Goal: Task Accomplishment & Management: Manage account settings

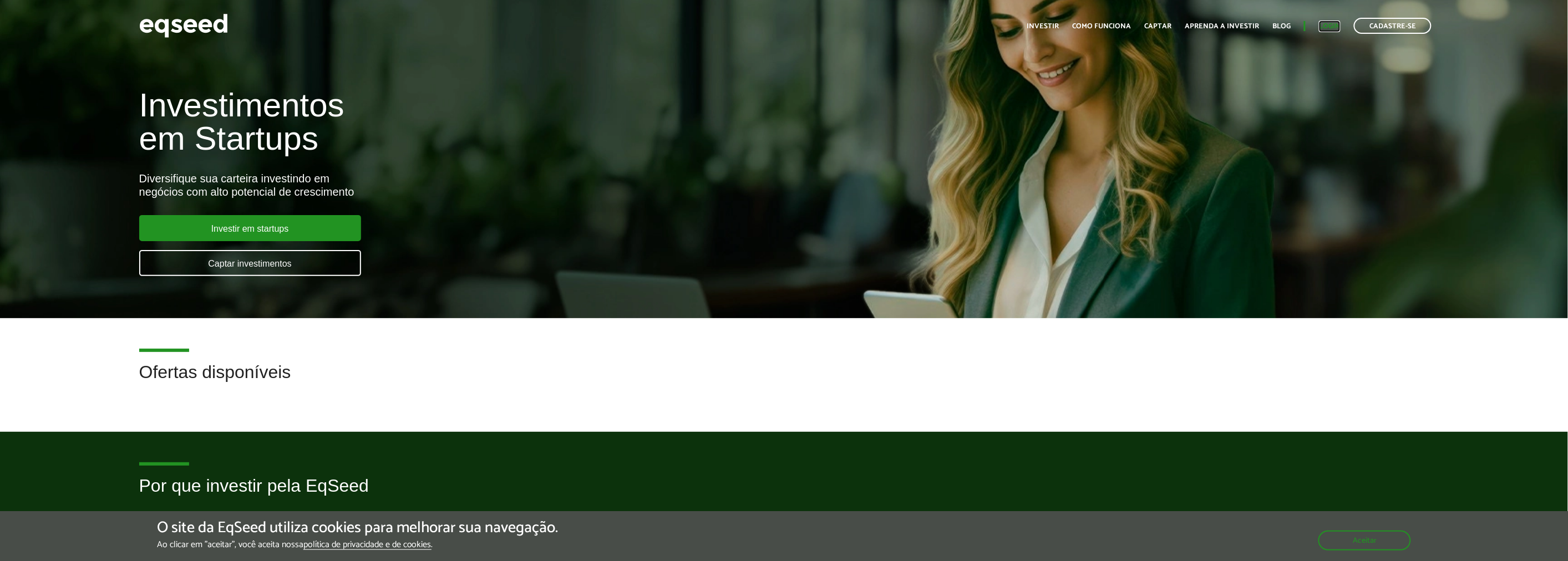
click at [1329, 24] on link "Login" at bounding box center [1329, 26] width 22 height 7
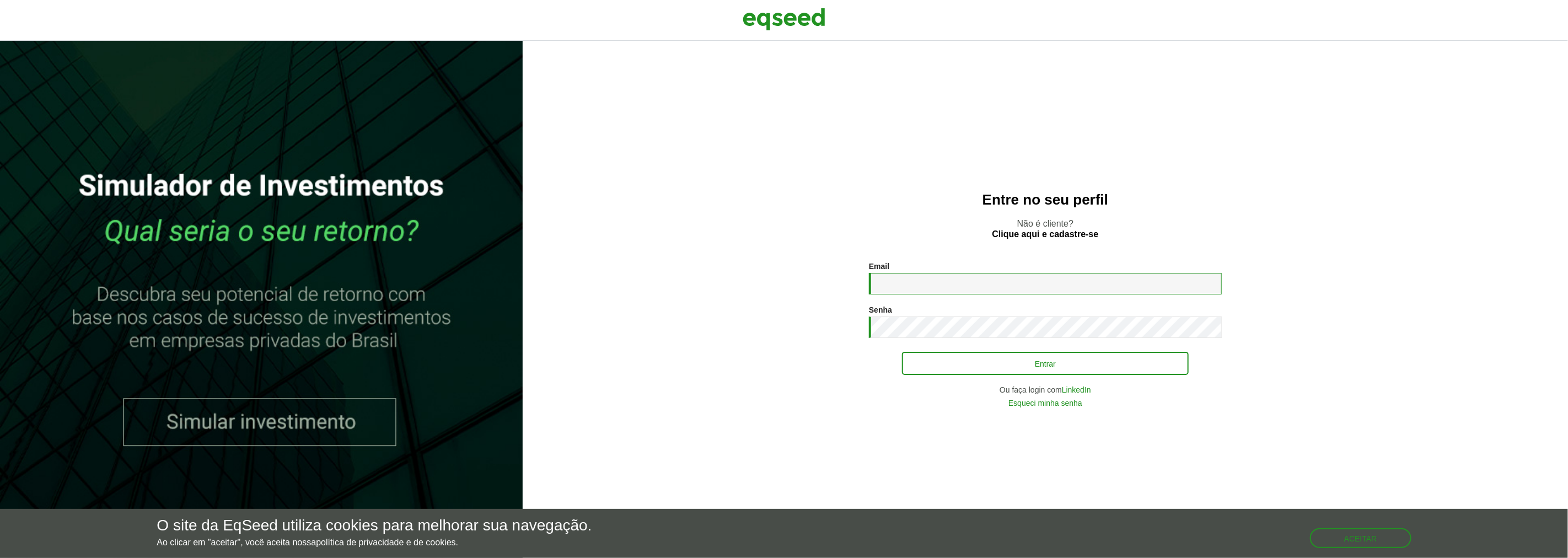
type input "**********"
click at [967, 359] on button "Entrar" at bounding box center [1045, 363] width 287 height 21
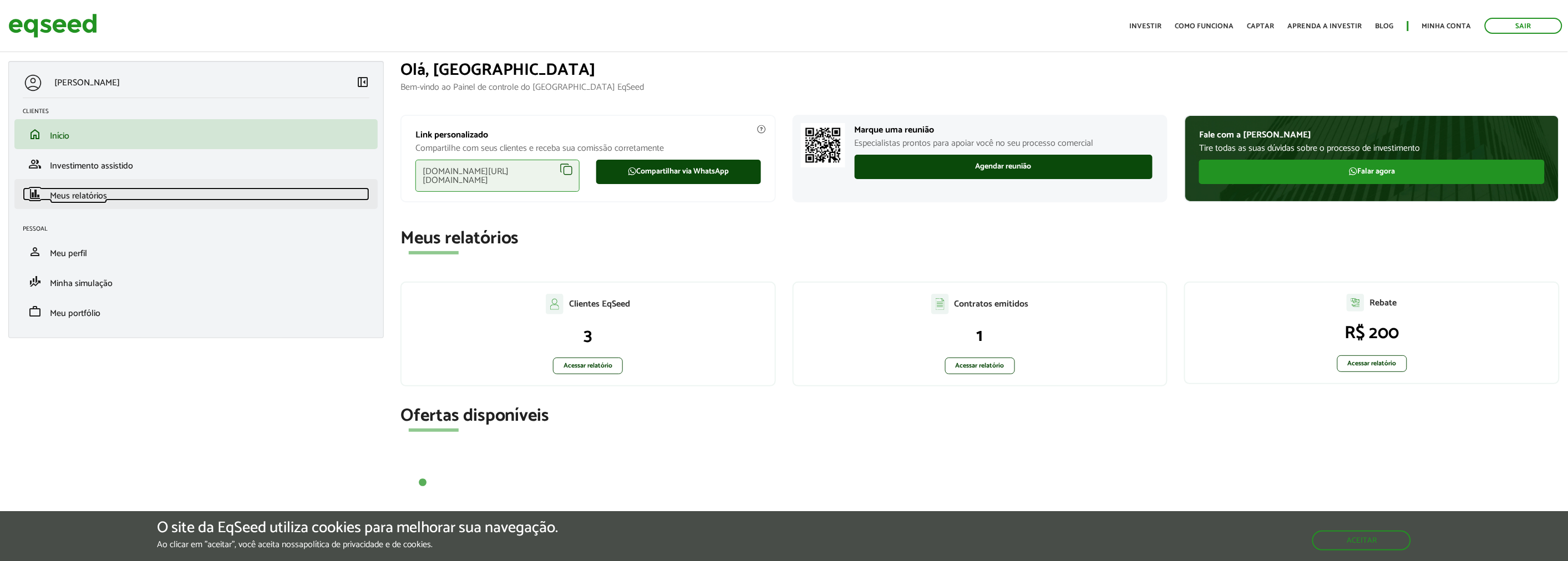
click at [96, 190] on span "Meus relatórios" at bounding box center [78, 195] width 57 height 15
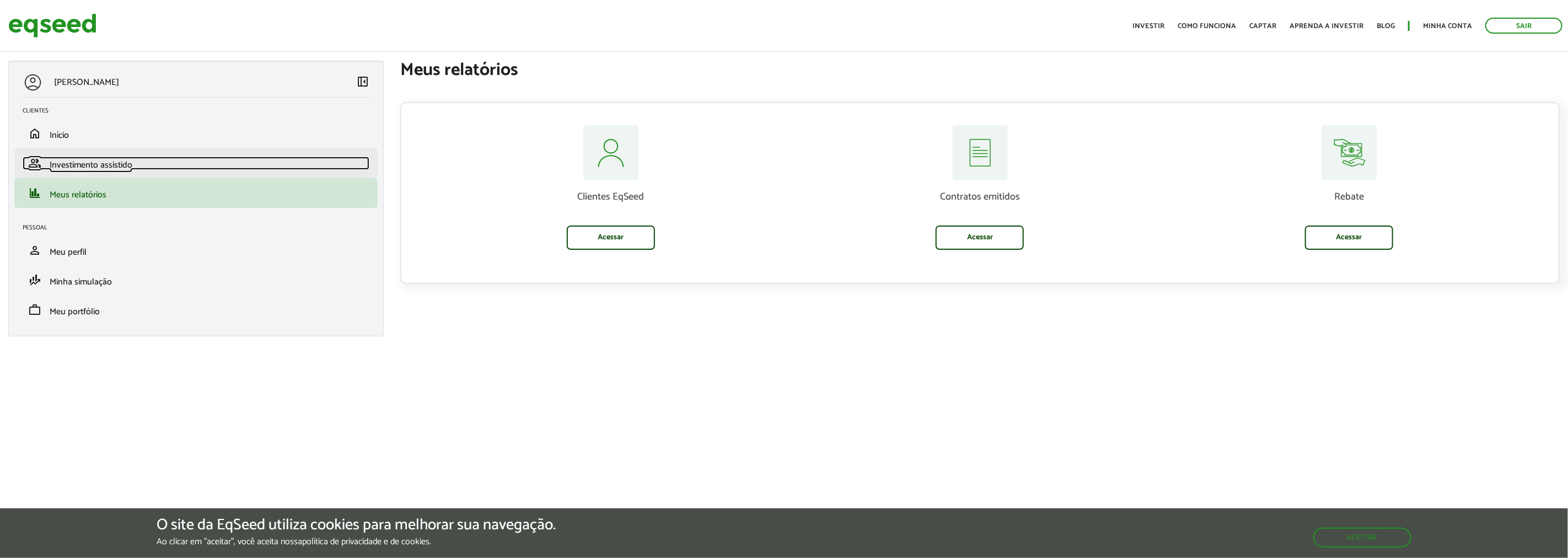
click at [107, 168] on span "Investimento assistido" at bounding box center [90, 165] width 82 height 15
click at [120, 168] on span "Investimento assistido" at bounding box center [90, 165] width 82 height 15
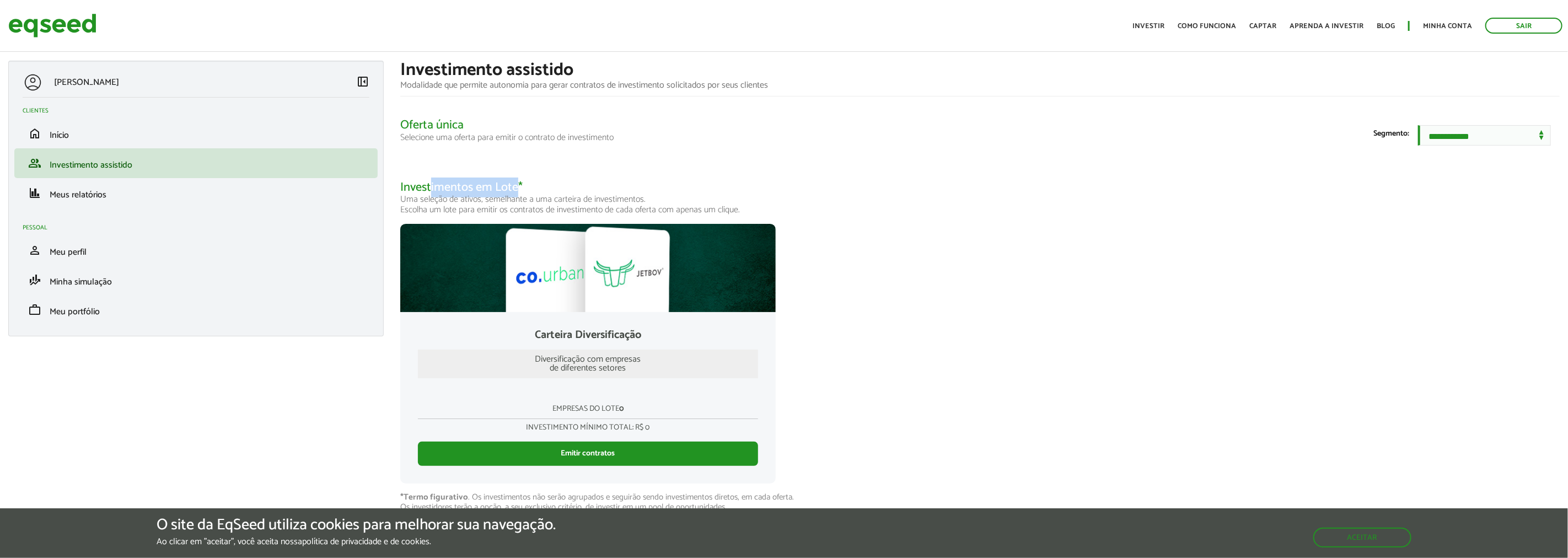
drag, startPoint x: 434, startPoint y: 189, endPoint x: 534, endPoint y: 200, distance: 100.6
click at [528, 199] on h2 "Investimentos em Lote* Uma seleção de ativos, semelhante a uma carteira de inve…" at bounding box center [980, 198] width 1160 height 35
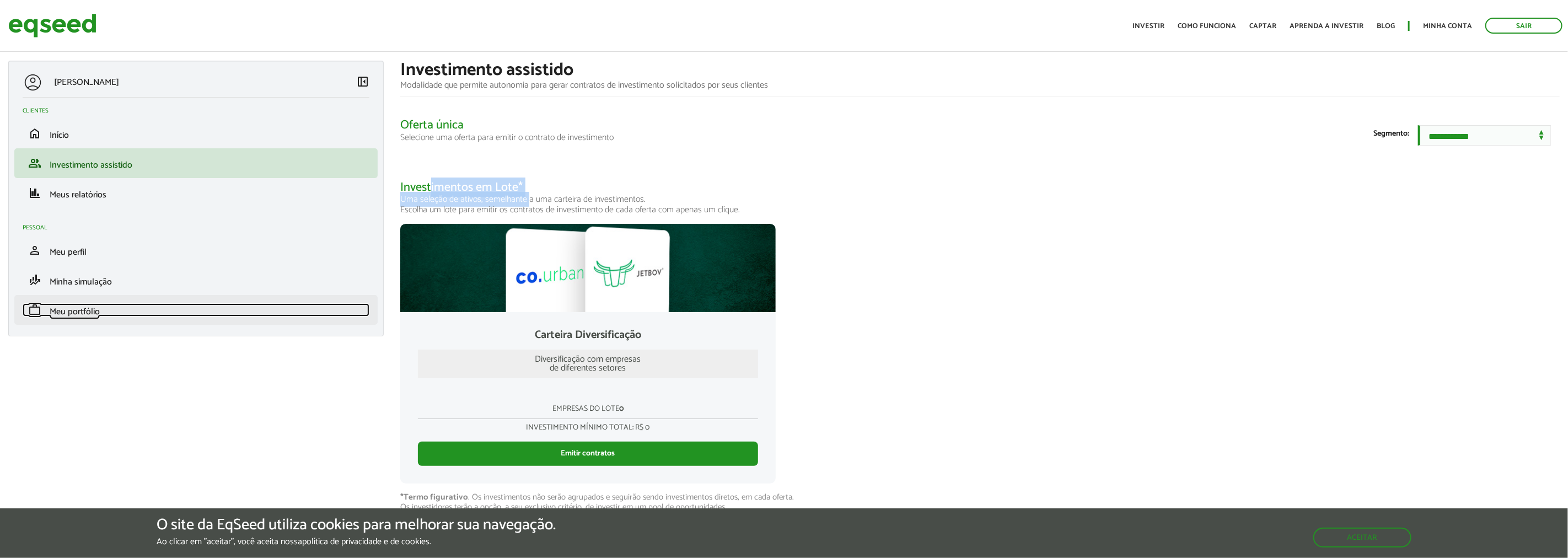
click at [97, 308] on span "Meu portfólio" at bounding box center [75, 311] width 50 height 15
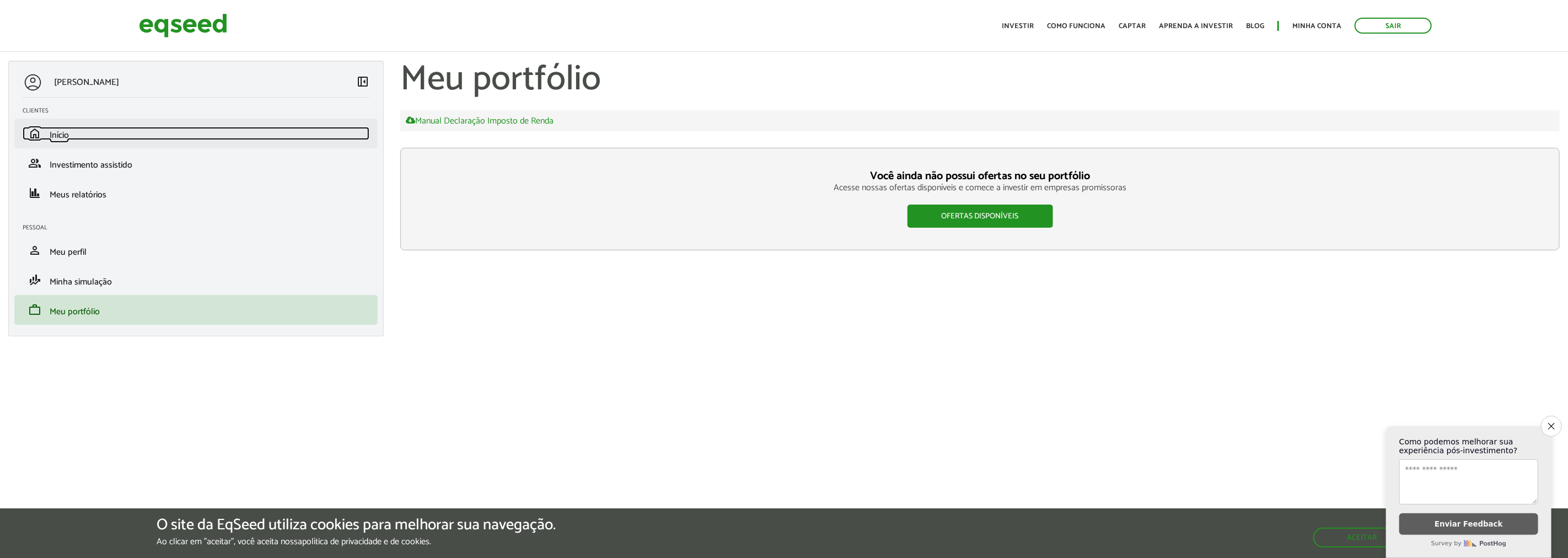
click at [75, 133] on link "home Início" at bounding box center [196, 133] width 347 height 13
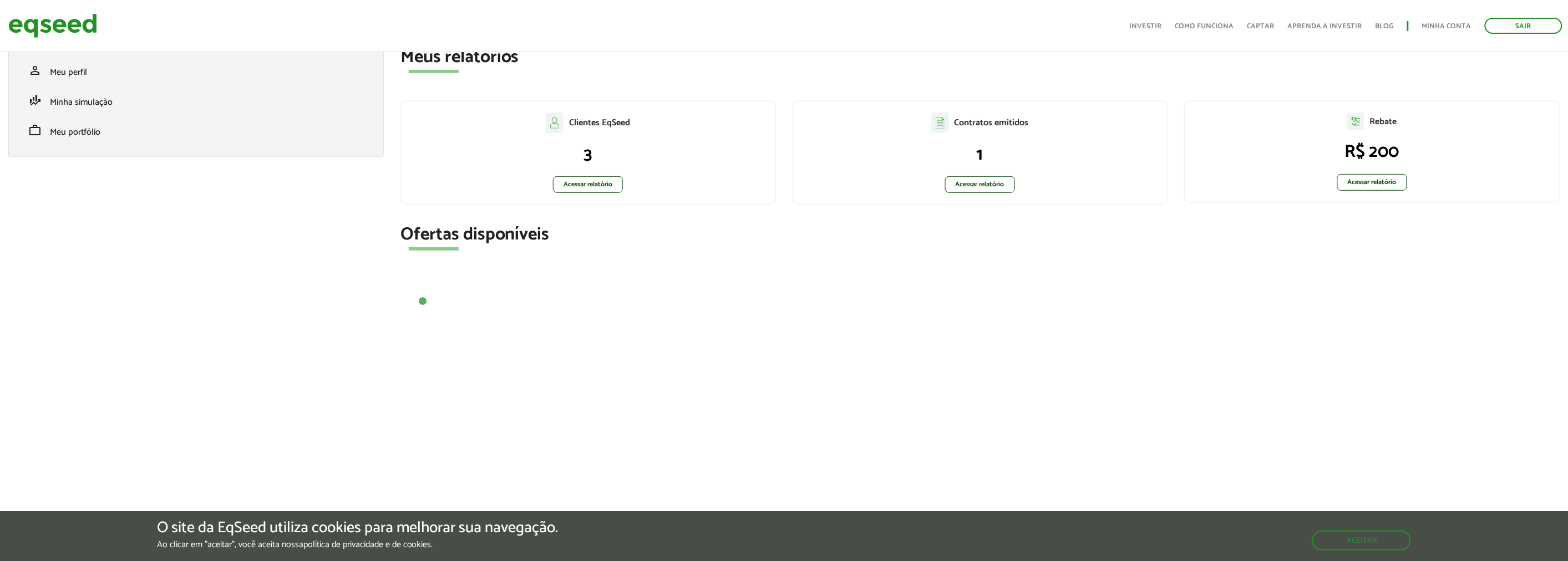
scroll to position [185, 0]
click at [581, 179] on link "Acessar relatório" at bounding box center [588, 181] width 70 height 17
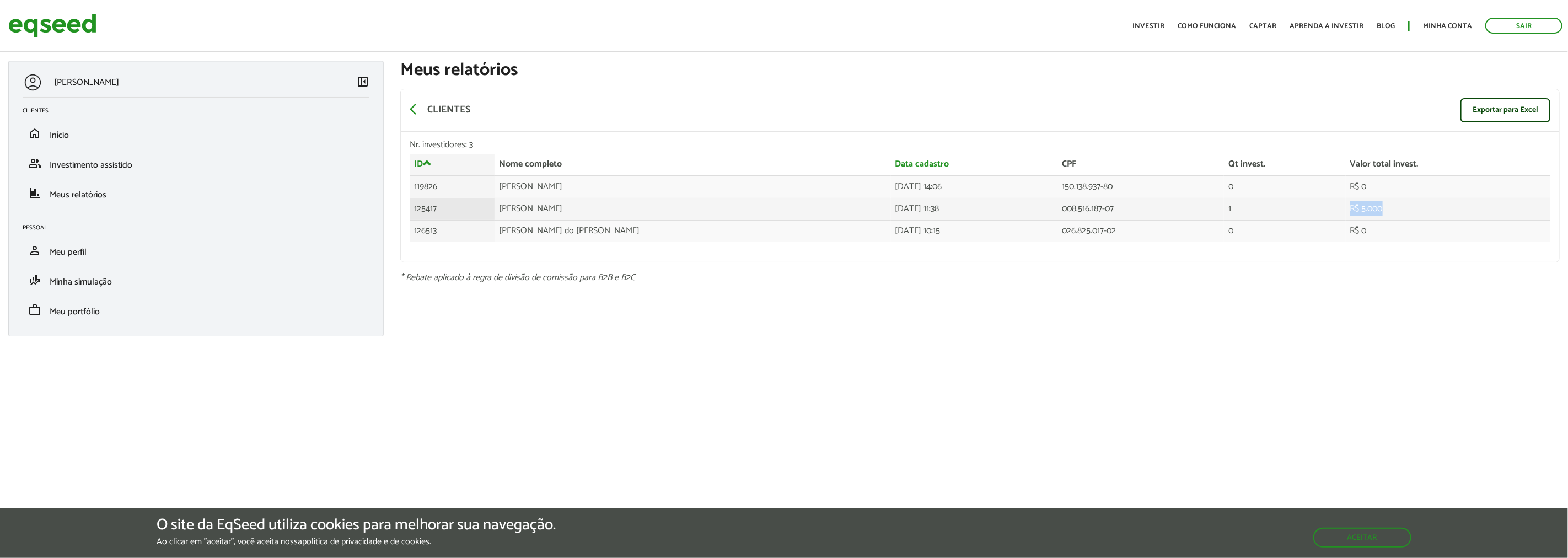
drag, startPoint x: 1376, startPoint y: 208, endPoint x: 1248, endPoint y: 212, distance: 128.1
click at [1248, 212] on tr "125417 Ezequias de Souza 05/12/2024 - 11:38 008.516.187-07 1 R$ 5.000" at bounding box center [980, 209] width 1141 height 22
click at [414, 107] on span "arrow_back_ios" at bounding box center [416, 108] width 13 height 13
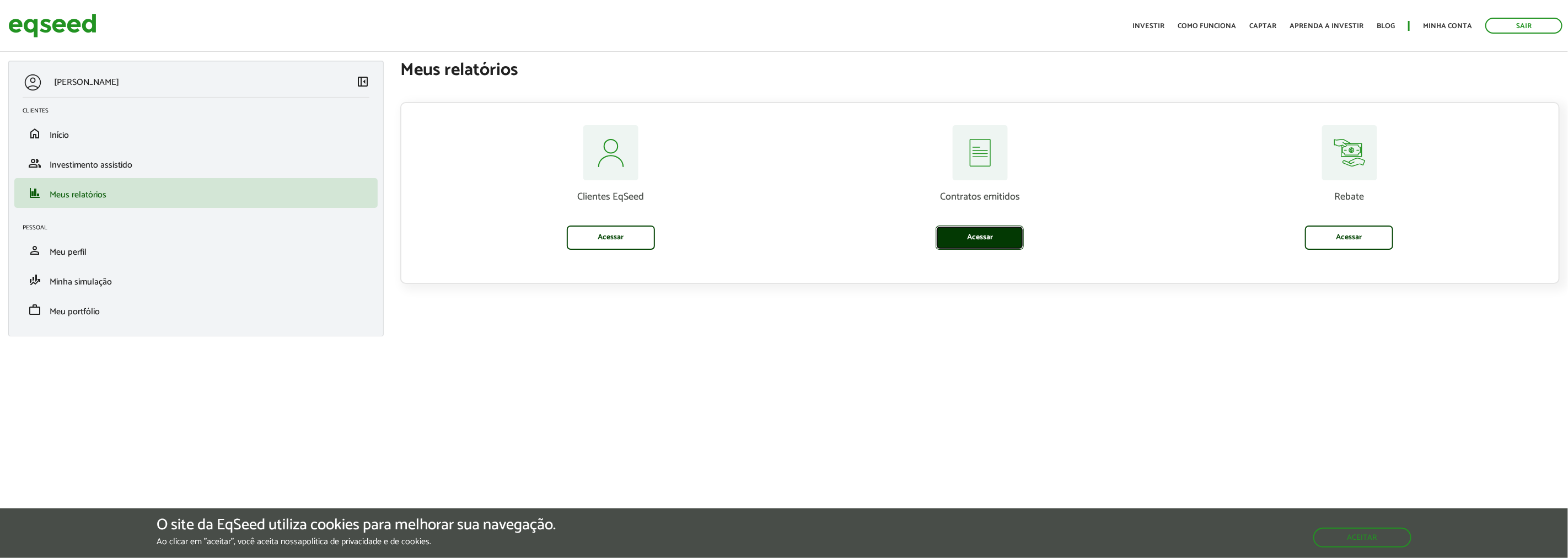
click at [1000, 230] on link "Acessar" at bounding box center [980, 237] width 88 height 24
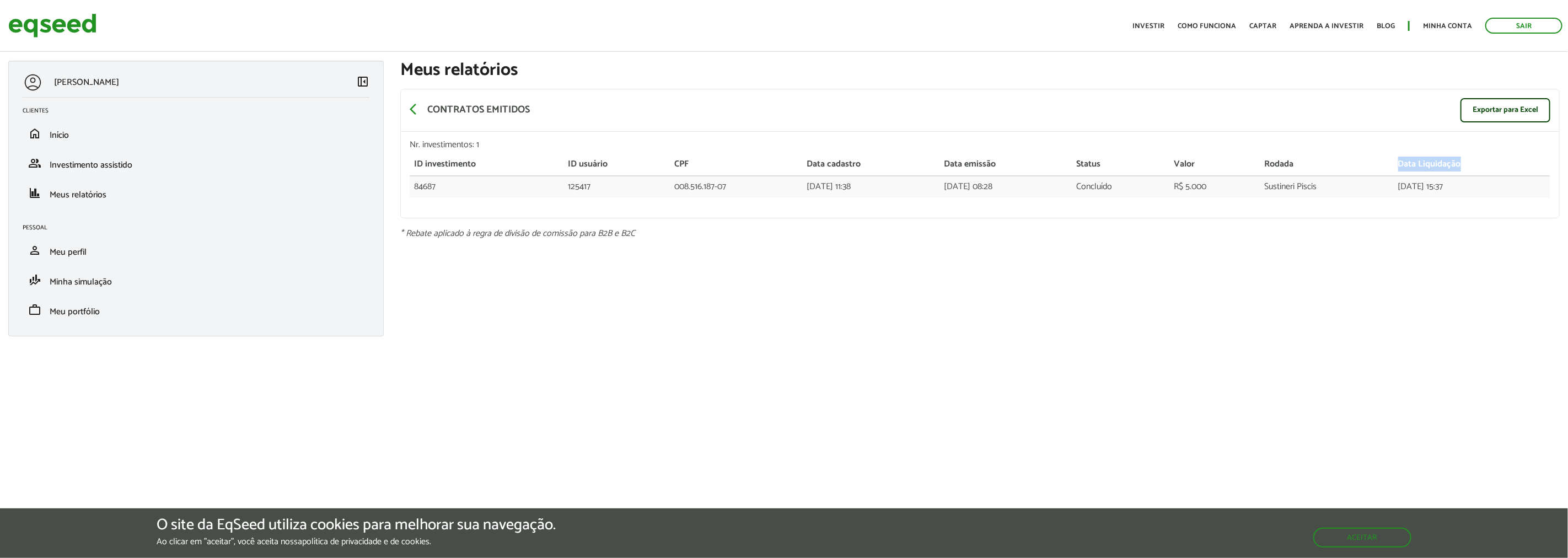
drag, startPoint x: 1400, startPoint y: 174, endPoint x: 1481, endPoint y: 173, distance: 81.0
click at [1481, 173] on tr "ID investimento ID usuário CPF Data cadastro Data emissão Status Valor Rodada D…" at bounding box center [980, 165] width 1141 height 22
drag, startPoint x: 1461, startPoint y: 212, endPoint x: 1442, endPoint y: 224, distance: 22.5
click at [1461, 211] on div "Nr. investimentos: 1 ID investimento ID usuário CPF Data cadastro Data emissão …" at bounding box center [981, 174] width 1159 height 86
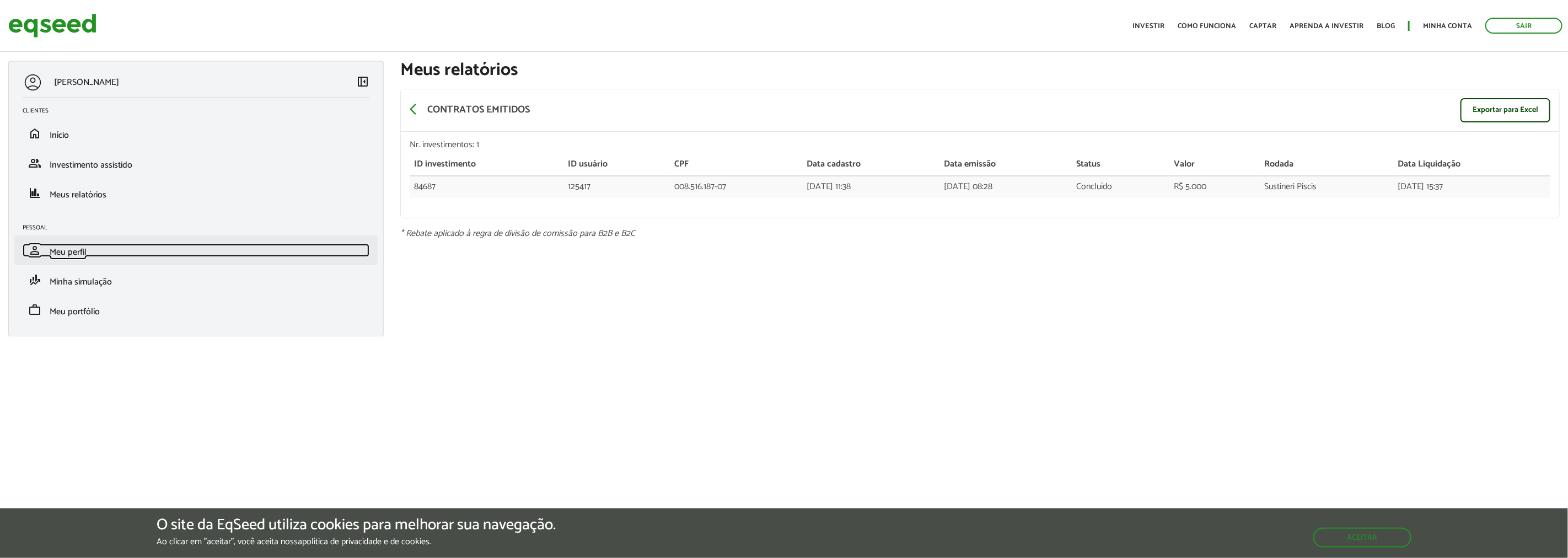
click at [51, 252] on span "Meu perfil" at bounding box center [68, 252] width 37 height 15
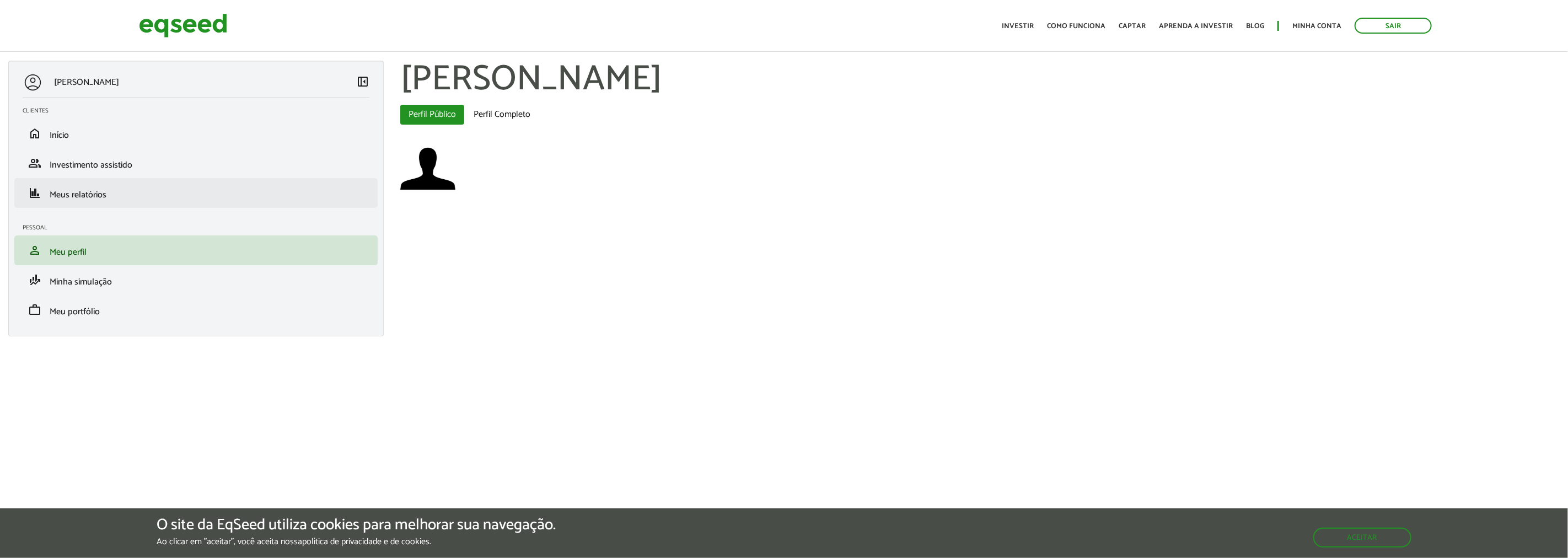
click at [107, 205] on li "finance Meus relatórios" at bounding box center [197, 193] width 364 height 29
click at [54, 194] on span "Meus relatórios" at bounding box center [78, 194] width 57 height 15
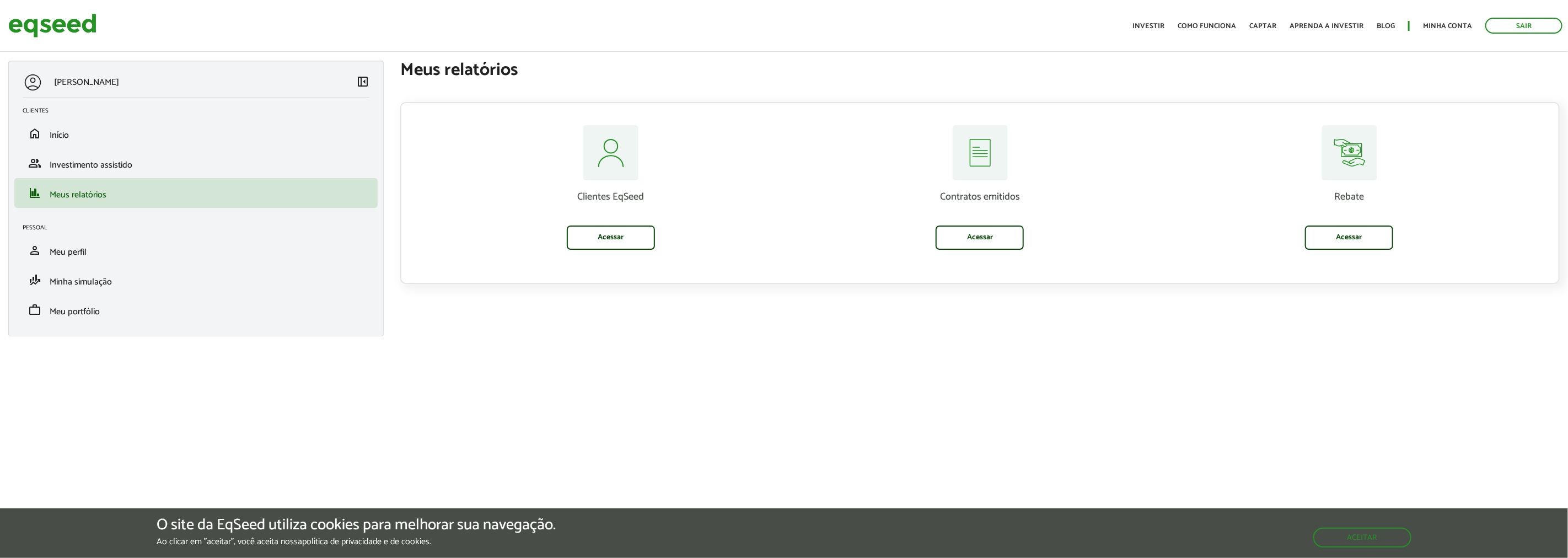
click at [83, 79] on p "[PERSON_NAME]" at bounding box center [86, 82] width 65 height 10
click at [34, 82] on div at bounding box center [33, 82] width 21 height 21
click at [1430, 27] on link "Minha conta" at bounding box center [1448, 26] width 49 height 7
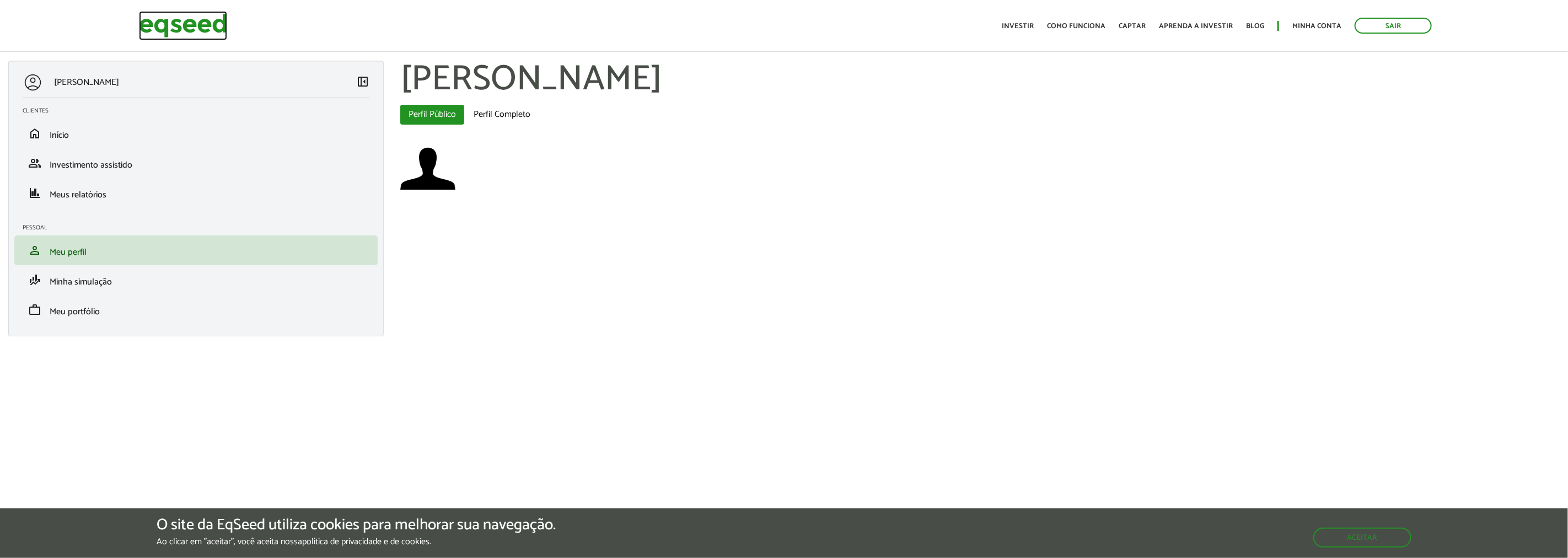
click at [204, 25] on img at bounding box center [183, 26] width 88 height 29
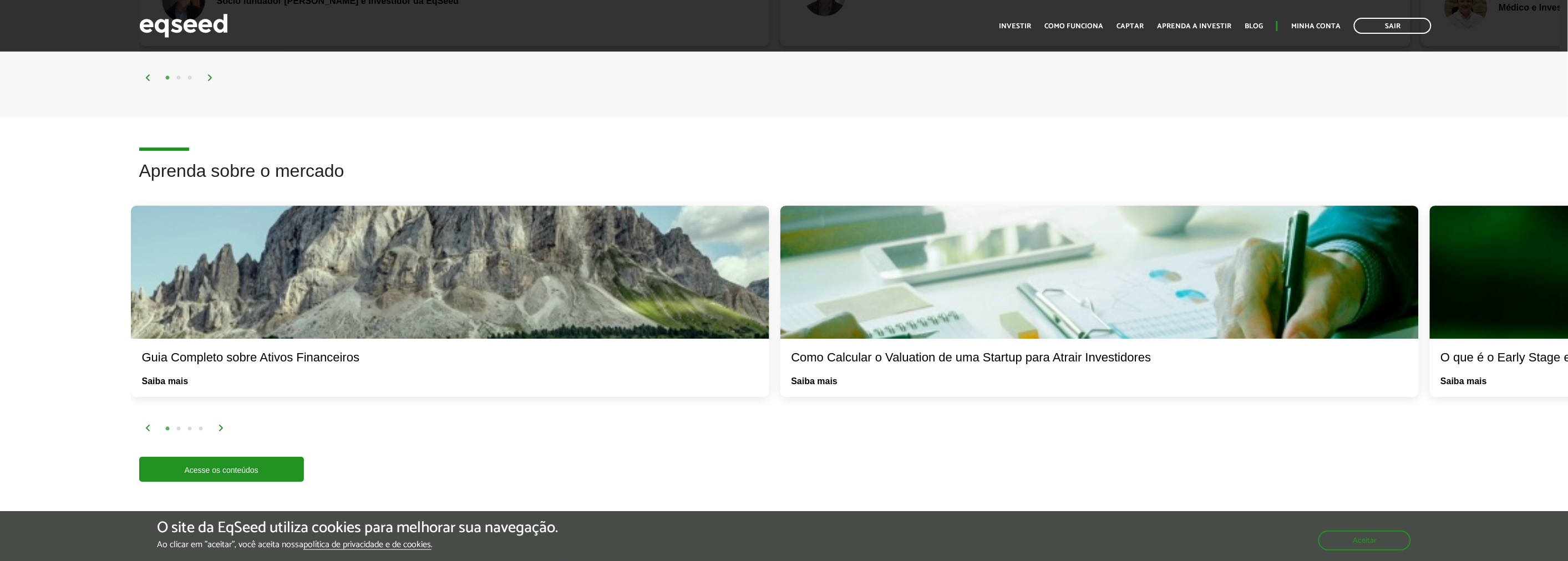
scroll to position [1602, 0]
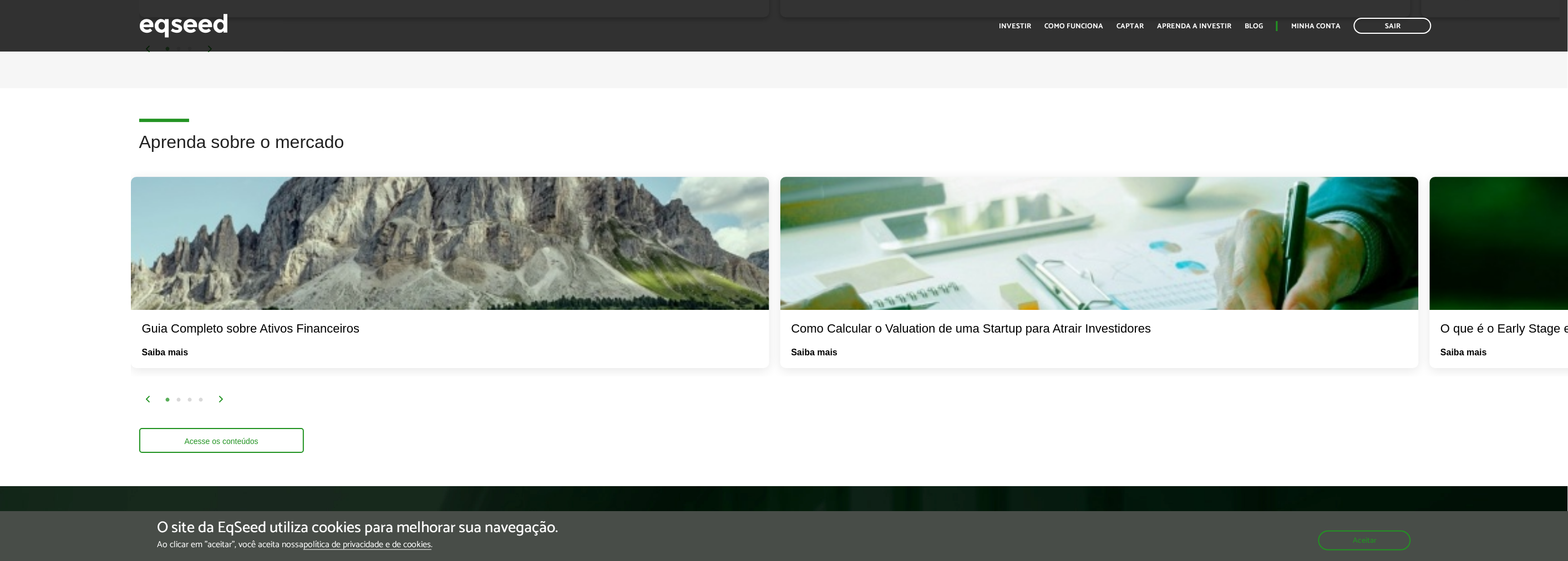
click at [242, 441] on link "Acesse os conteúdos" at bounding box center [221, 440] width 165 height 25
